Goal: Check status: Check status

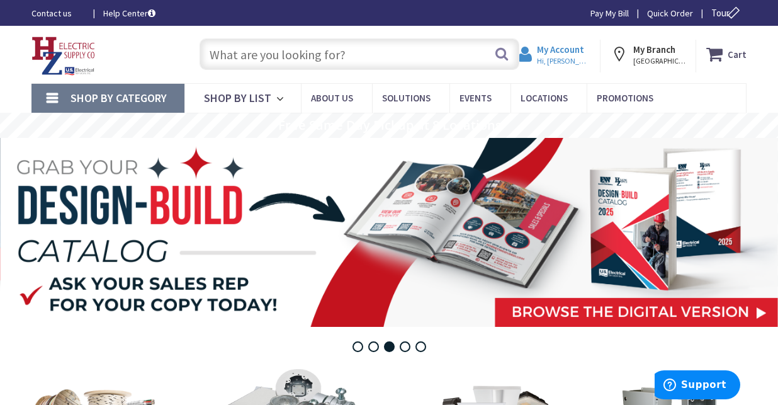
click at [583, 53] on strong "My Account" at bounding box center [560, 49] width 47 height 12
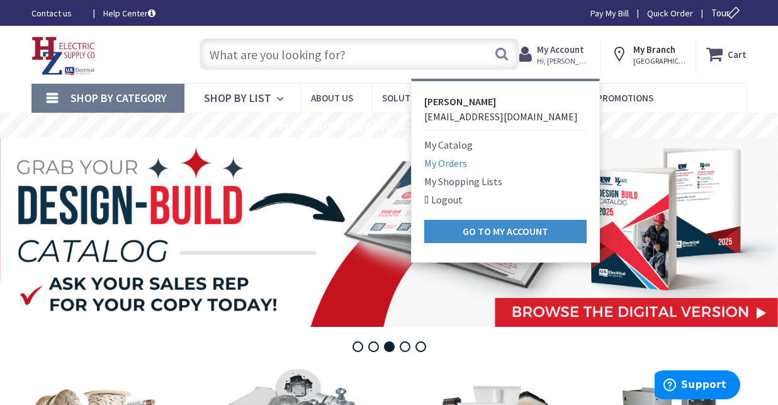
click at [447, 164] on link "My Orders" at bounding box center [445, 162] width 43 height 15
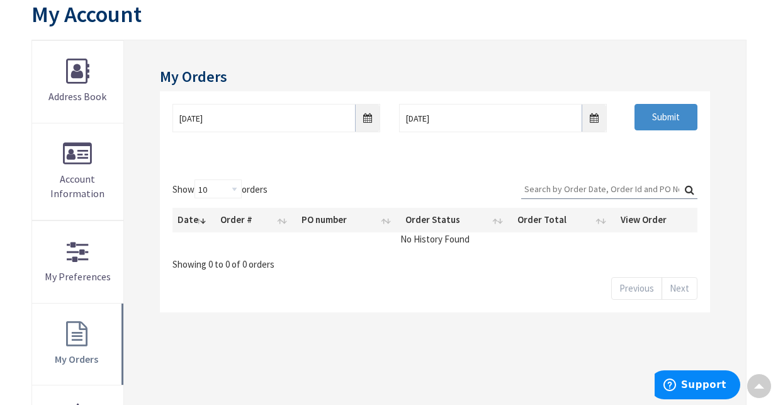
scroll to position [146, 0]
click at [365, 118] on input "9/28/2025" at bounding box center [276, 117] width 208 height 28
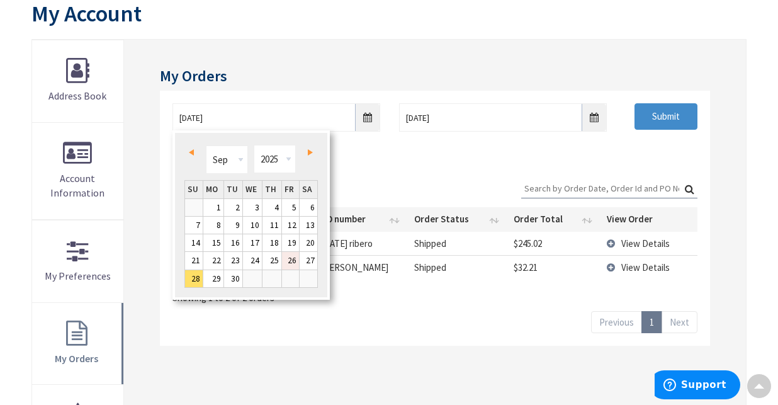
click at [289, 267] on link "26" at bounding box center [290, 260] width 17 height 17
type input "09/26/2025"
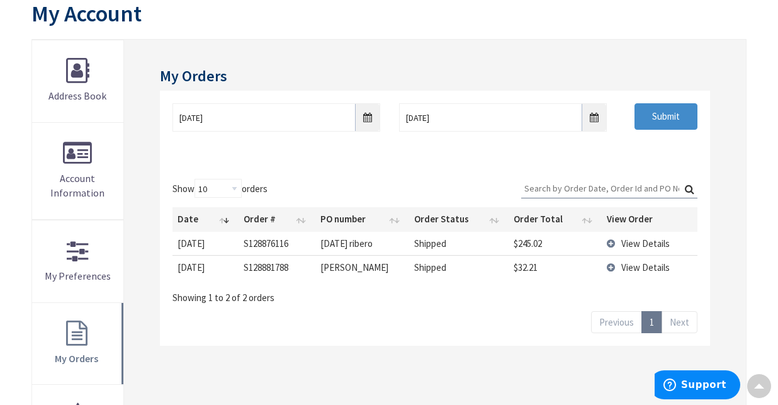
click at [629, 244] on span "View Details" at bounding box center [645, 243] width 48 height 12
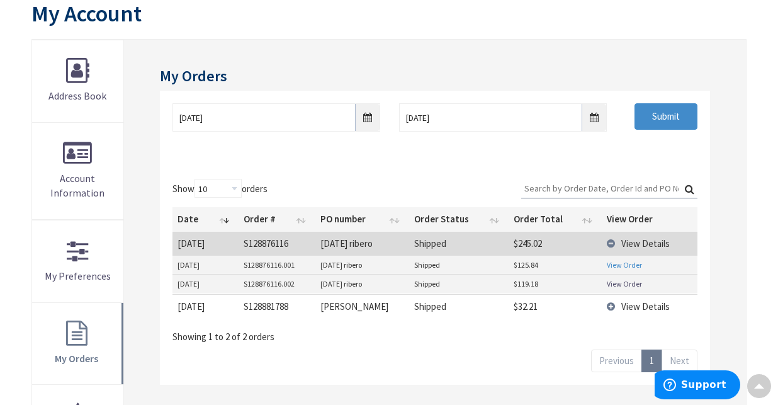
scroll to position [147, 0]
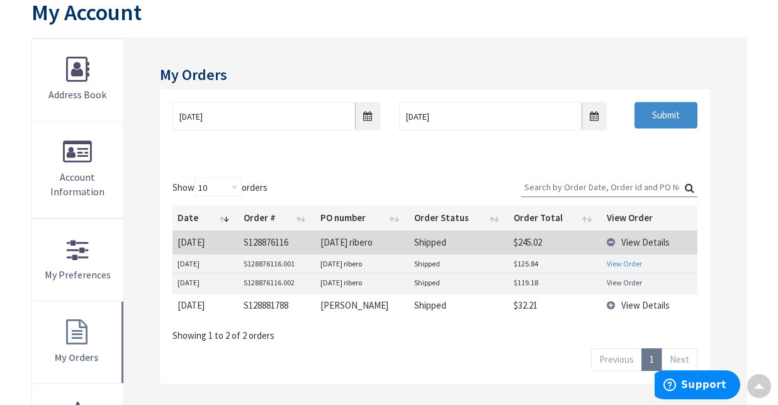
click at [617, 264] on link "View Order" at bounding box center [624, 263] width 35 height 11
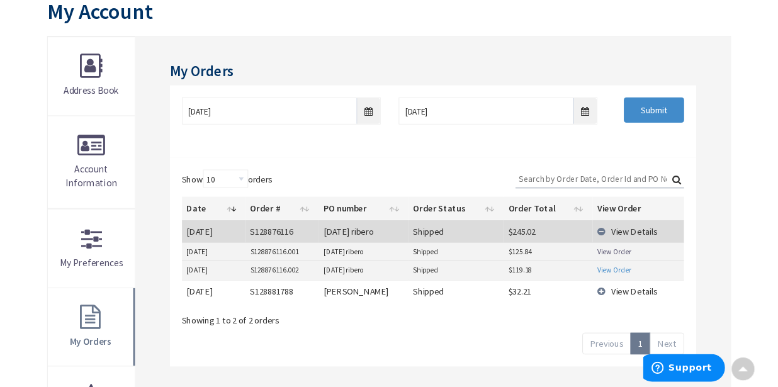
scroll to position [150, 0]
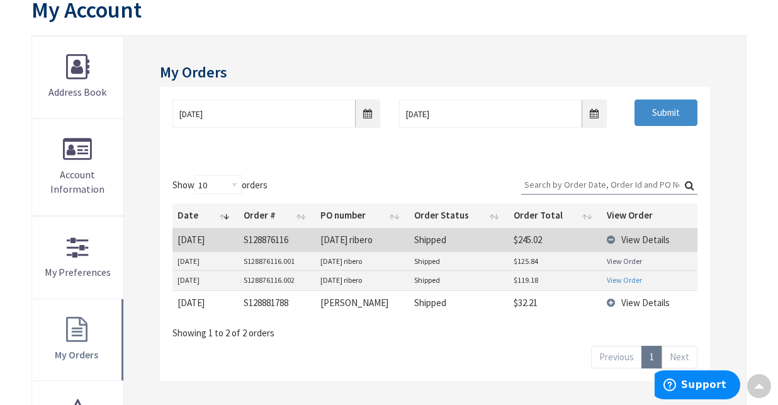
click at [610, 281] on link "View Order" at bounding box center [624, 279] width 35 height 11
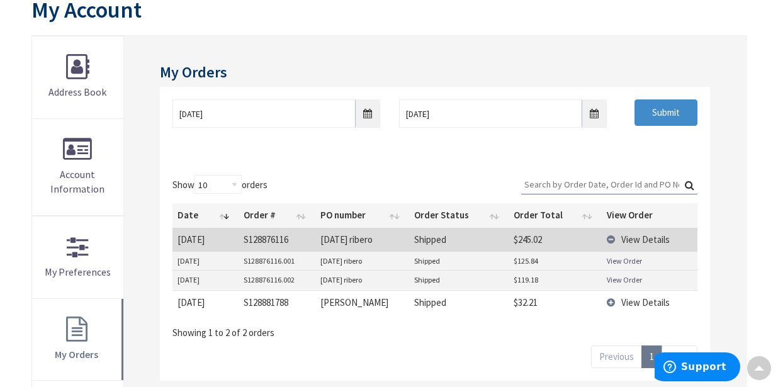
click at [610, 301] on td "View Details" at bounding box center [650, 302] width 96 height 24
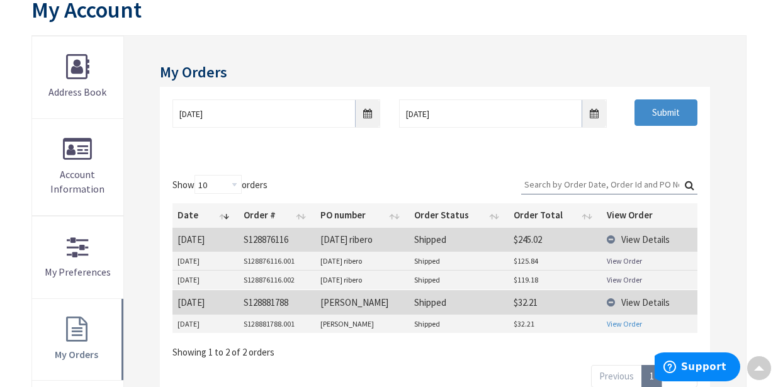
click at [612, 322] on link "View Order" at bounding box center [624, 323] width 35 height 11
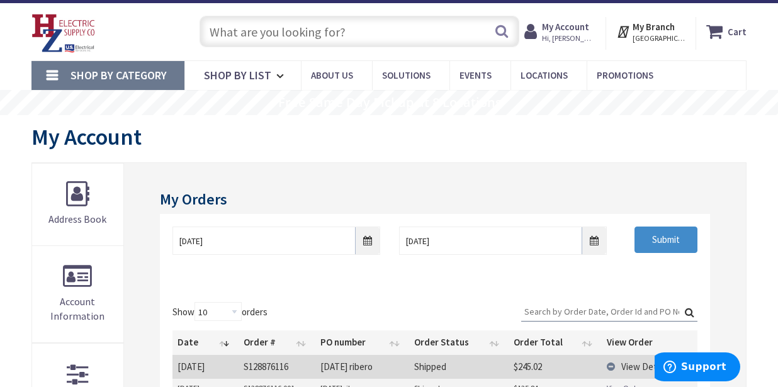
scroll to position [30, 0]
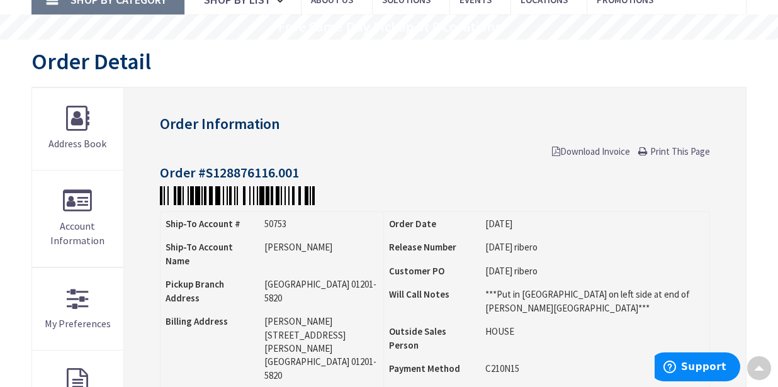
scroll to position [99, 0]
click at [687, 149] on span "Print This Page" at bounding box center [680, 151] width 60 height 12
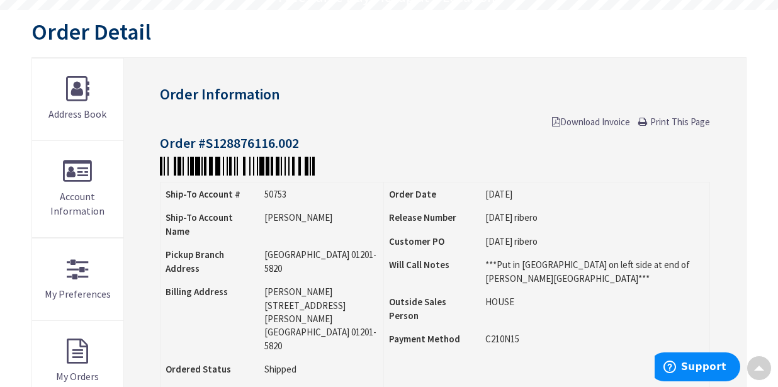
scroll to position [132, 0]
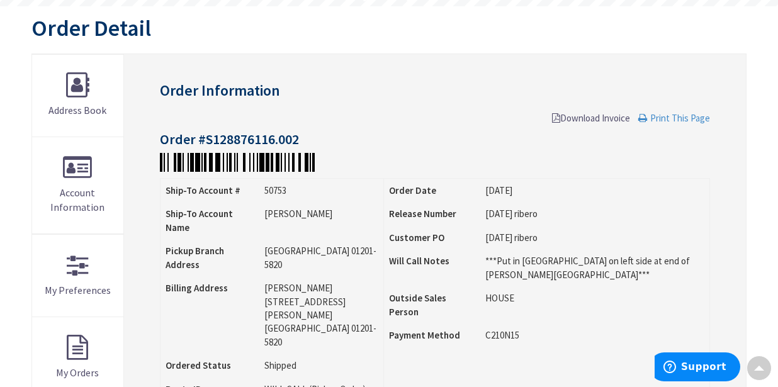
click at [691, 116] on span "Print This Page" at bounding box center [680, 118] width 60 height 12
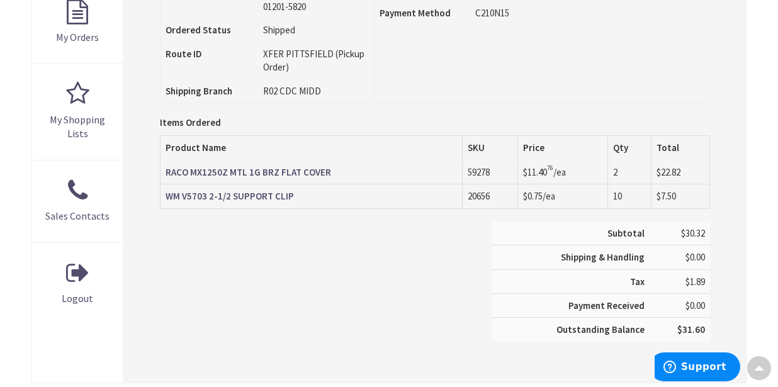
scroll to position [468, 0]
